Goal: Information Seeking & Learning: Learn about a topic

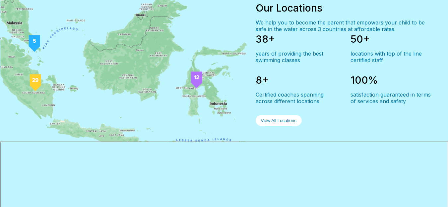
scroll to position [529, 0]
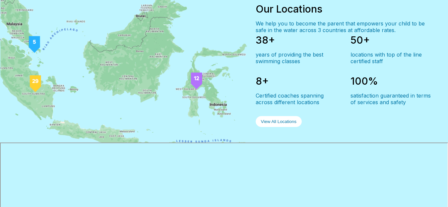
drag, startPoint x: 120, startPoint y: 91, endPoint x: 155, endPoint y: 89, distance: 34.5
click at [153, 96] on div "Our Locations We help you to become the parent that empowers your child to be s…" at bounding box center [224, 65] width 448 height 156
click at [271, 121] on button "View All Locations" at bounding box center [278, 121] width 46 height 11
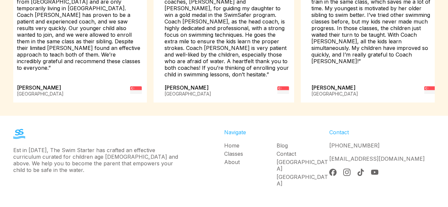
scroll to position [390, 0]
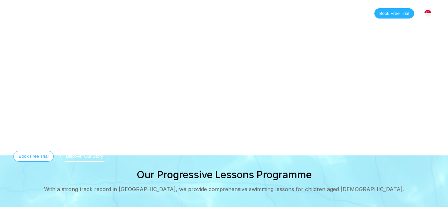
click at [107, 14] on link "About" at bounding box center [110, 13] width 29 height 7
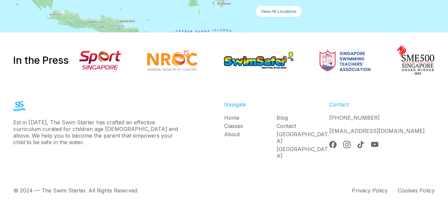
scroll to position [649, 0]
